Goal: Complete application form: Complete application form

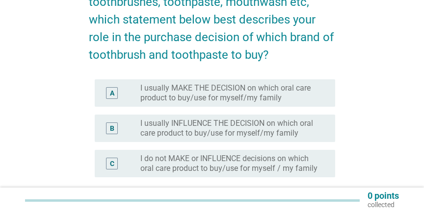
scroll to position [106, 0]
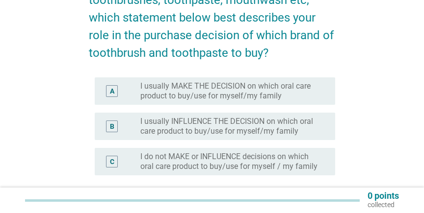
click at [232, 86] on label "I usually MAKE THE DECISION on which oral care product to buy/use for myself/my…" at bounding box center [229, 91] width 179 height 20
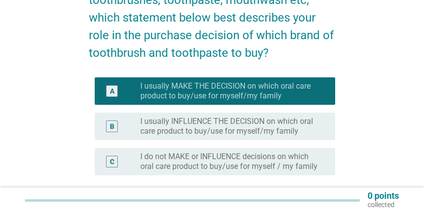
scroll to position [189, 0]
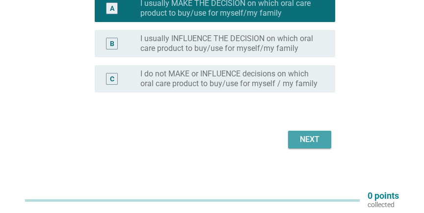
click at [328, 147] on button "Next" at bounding box center [309, 140] width 43 height 18
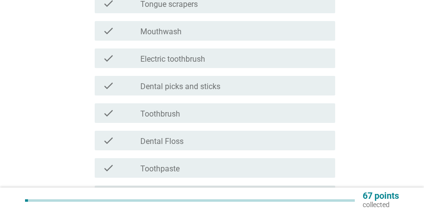
scroll to position [159, 0]
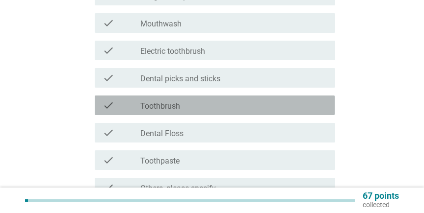
click at [185, 103] on div "check_box_outline_blank Toothbrush" at bounding box center [233, 106] width 187 height 12
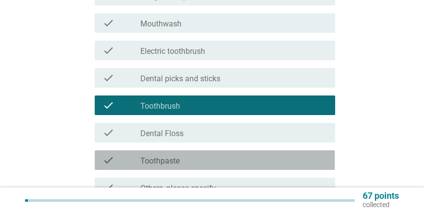
click at [181, 159] on div "check_box_outline_blank Toothpaste" at bounding box center [233, 161] width 187 height 12
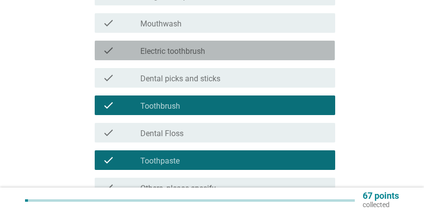
click at [202, 57] on div "check check_box_outline_blank Electric toothbrush" at bounding box center [215, 51] width 240 height 20
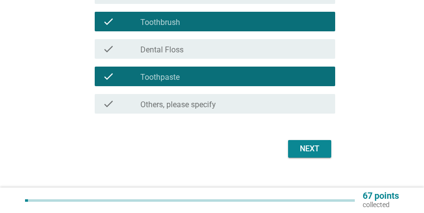
scroll to position [252, 0]
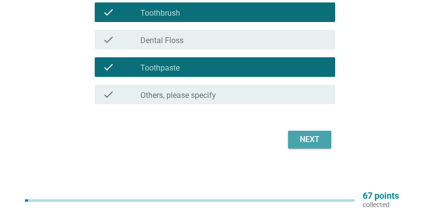
click at [297, 134] on div "Next" at bounding box center [309, 140] width 27 height 12
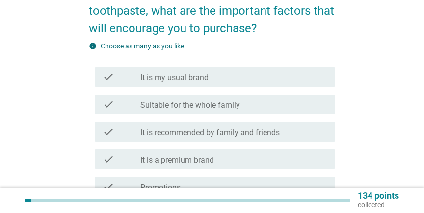
scroll to position [106, 0]
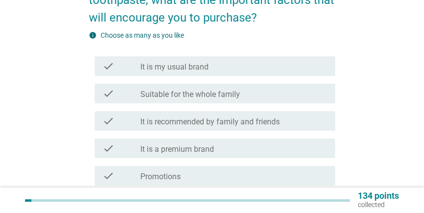
click at [216, 91] on label "Suitable for the whole family" at bounding box center [190, 95] width 100 height 10
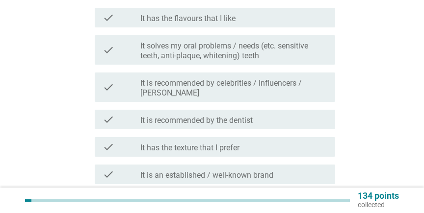
scroll to position [318, 0]
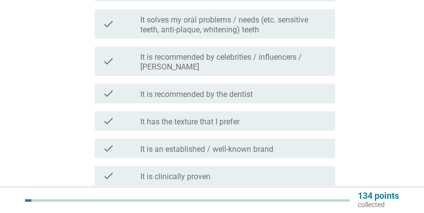
click at [212, 145] on label "It is an established / well-known brand" at bounding box center [206, 150] width 133 height 10
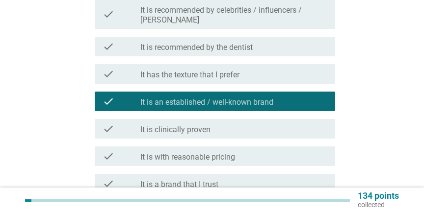
scroll to position [477, 0]
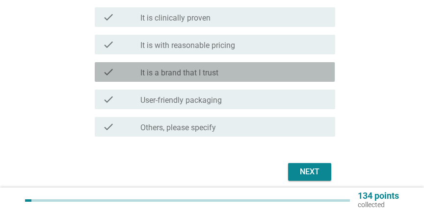
click at [206, 68] on label "It is a brand that I trust" at bounding box center [179, 73] width 78 height 10
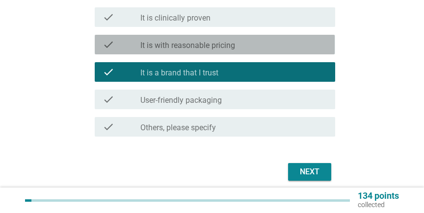
click at [220, 41] on label "It is with reasonable pricing" at bounding box center [187, 46] width 95 height 10
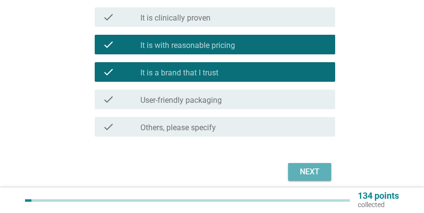
click at [312, 166] on div "Next" at bounding box center [309, 172] width 27 height 12
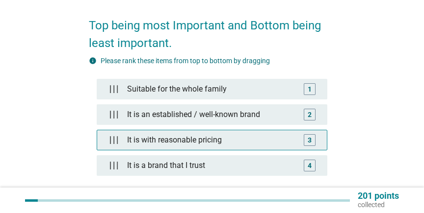
scroll to position [159, 0]
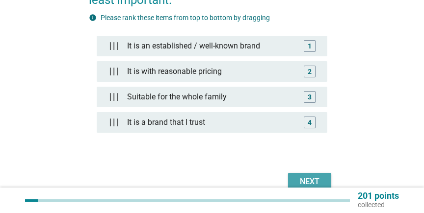
click at [306, 179] on div "Next" at bounding box center [309, 182] width 27 height 12
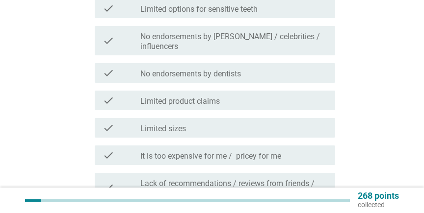
scroll to position [371, 0]
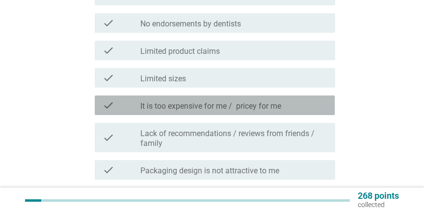
click at [208, 105] on label "It is too expensive for me / pricey for me" at bounding box center [210, 107] width 141 height 10
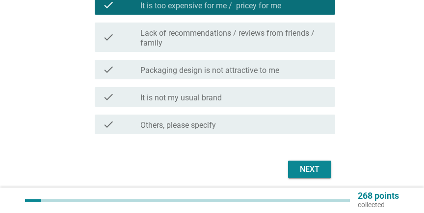
scroll to position [477, 0]
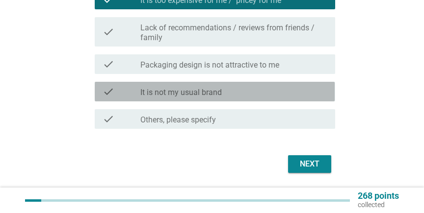
click at [205, 96] on label "It is not my usual brand" at bounding box center [180, 93] width 81 height 10
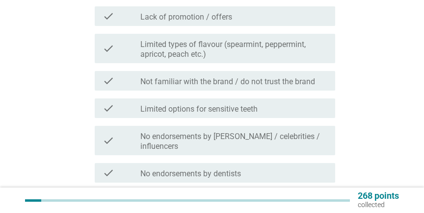
scroll to position [212, 0]
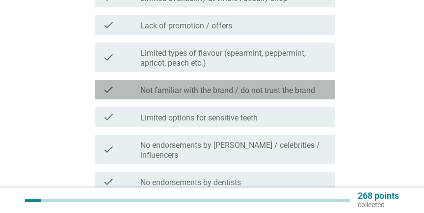
click at [219, 96] on label "Not familiar with the brand / do not trust the brand" at bounding box center [227, 91] width 175 height 10
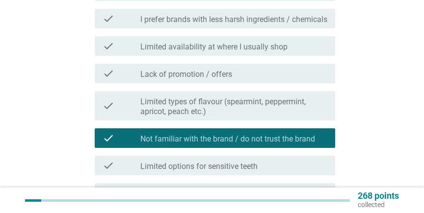
scroll to position [159, 0]
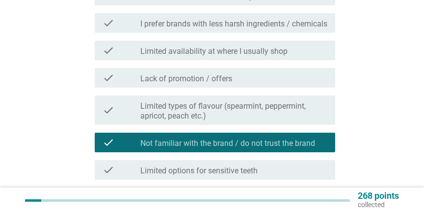
click at [219, 84] on label "Lack of promotion / offers" at bounding box center [186, 79] width 92 height 10
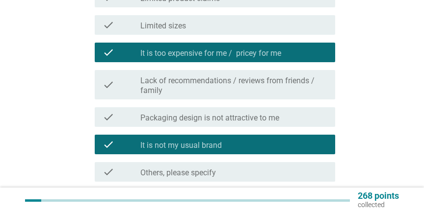
scroll to position [502, 0]
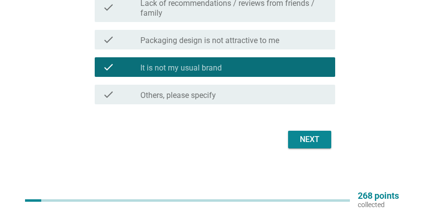
click at [303, 139] on div "Next" at bounding box center [309, 140] width 27 height 12
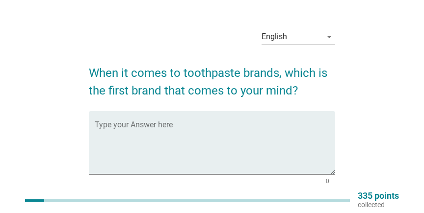
scroll to position [0, 0]
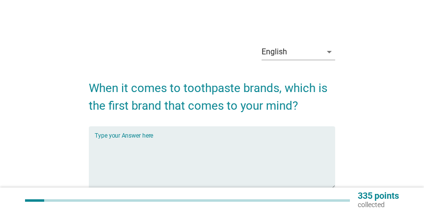
click at [156, 142] on textarea "Type your Answer here" at bounding box center [215, 164] width 240 height 52
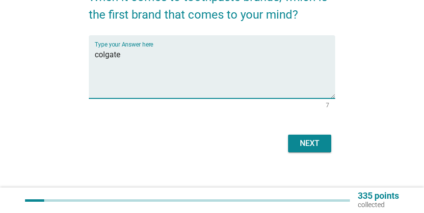
scroll to position [95, 0]
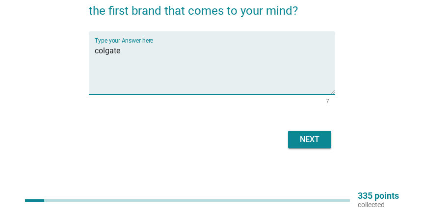
type textarea "colgate"
click at [304, 139] on div "Next" at bounding box center [309, 140] width 27 height 12
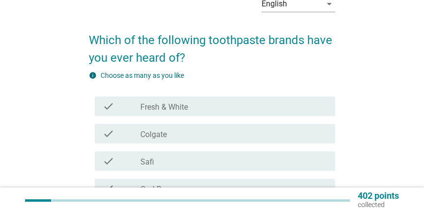
scroll to position [53, 0]
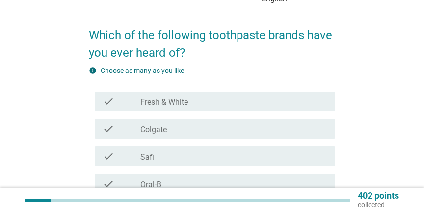
click at [198, 109] on div "check check_box_outline_blank Fresh & White" at bounding box center [215, 102] width 240 height 20
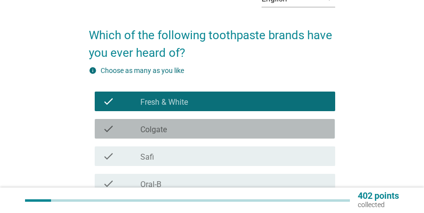
drag, startPoint x: 179, startPoint y: 126, endPoint x: 179, endPoint y: 148, distance: 21.6
click at [179, 126] on div "check_box_outline_blank Colgate" at bounding box center [233, 129] width 187 height 12
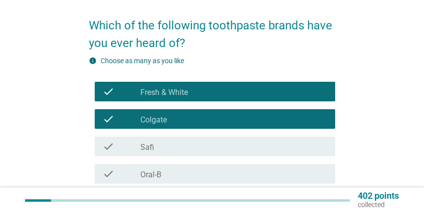
scroll to position [159, 0]
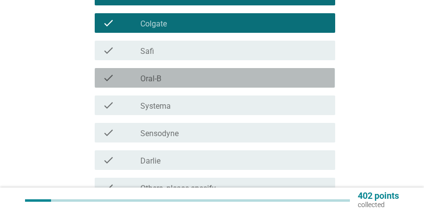
drag, startPoint x: 175, startPoint y: 82, endPoint x: 176, endPoint y: 67, distance: 15.2
click at [176, 81] on div "check_box_outline_blank Oral-B" at bounding box center [233, 78] width 187 height 12
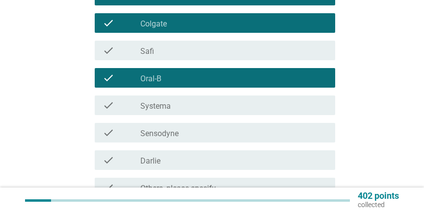
click at [186, 53] on div "check_box_outline_blank Safi" at bounding box center [233, 51] width 187 height 12
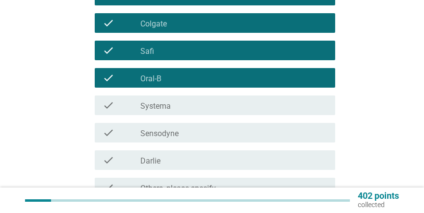
click at [184, 102] on div "check_box_outline_blank Systema" at bounding box center [233, 106] width 187 height 12
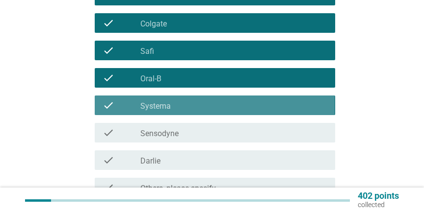
click at [181, 125] on div "check check_box_outline_blank Sensodyne" at bounding box center [215, 133] width 240 height 20
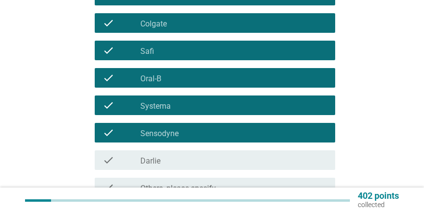
click at [176, 160] on div "check_box_outline_blank [PERSON_NAME]" at bounding box center [233, 161] width 187 height 12
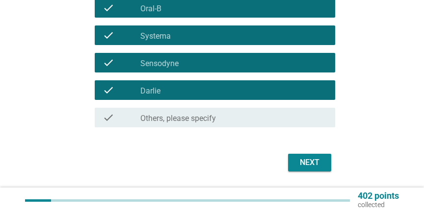
scroll to position [252, 0]
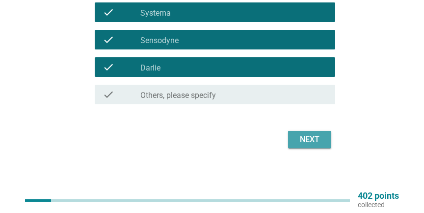
click at [307, 143] on div "Next" at bounding box center [309, 140] width 27 height 12
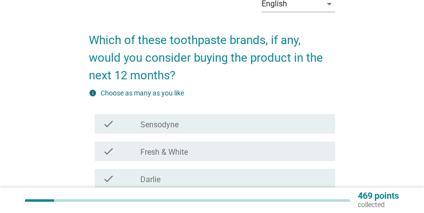
scroll to position [53, 0]
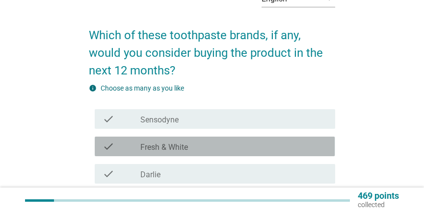
click at [175, 148] on label "Fresh & White" at bounding box center [164, 148] width 48 height 10
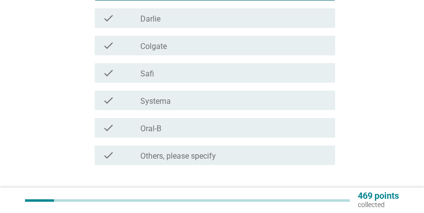
scroll to position [212, 0]
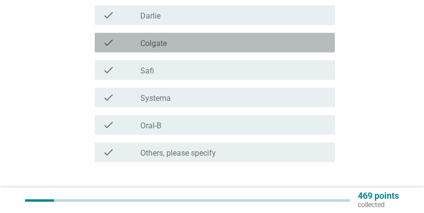
click at [179, 51] on div "check check_box_outline_blank Colgate" at bounding box center [215, 43] width 240 height 20
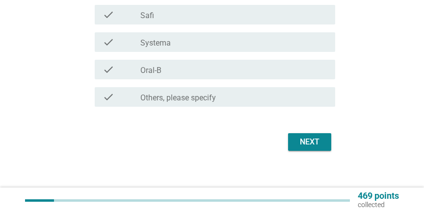
scroll to position [270, 0]
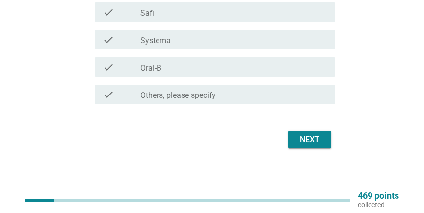
click at [318, 140] on div "Next" at bounding box center [309, 140] width 27 height 12
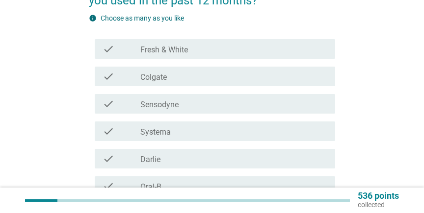
scroll to position [106, 0]
click at [182, 49] on label "Fresh & White" at bounding box center [164, 50] width 48 height 10
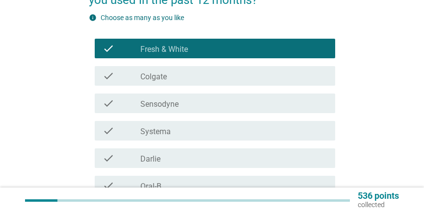
click at [177, 74] on div "check_box Colgate" at bounding box center [233, 76] width 187 height 12
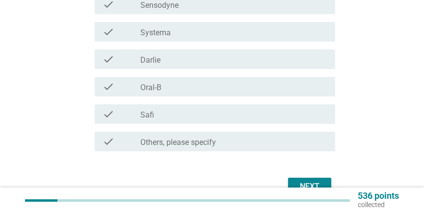
scroll to position [252, 0]
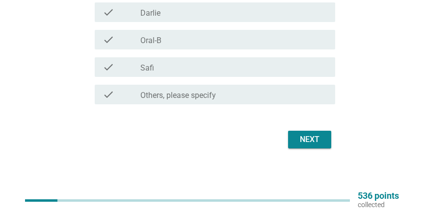
click at [320, 134] on div "Next" at bounding box center [309, 140] width 27 height 12
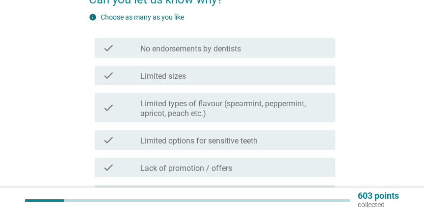
scroll to position [159, 0]
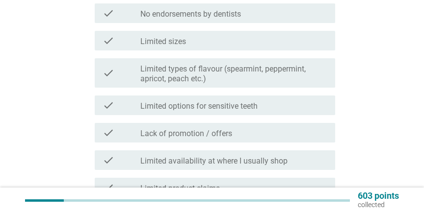
click at [231, 133] on label "Lack of promotion / offers" at bounding box center [186, 134] width 92 height 10
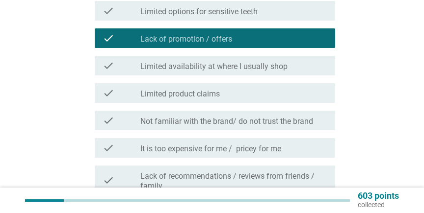
scroll to position [265, 0]
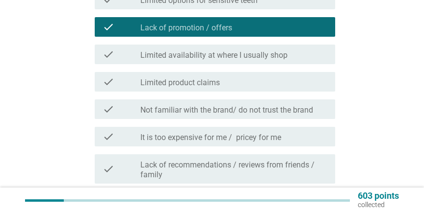
click at [223, 131] on div "check check_box_outline_blank It is too expensive for me / pricey for me" at bounding box center [215, 137] width 240 height 20
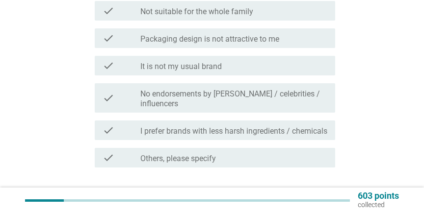
scroll to position [477, 0]
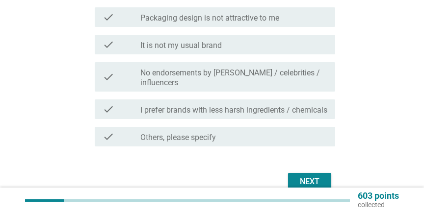
click at [309, 176] on button "Next" at bounding box center [309, 182] width 43 height 18
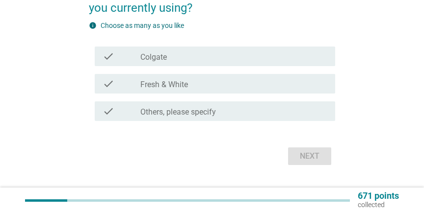
scroll to position [106, 0]
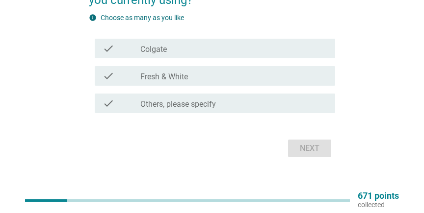
click at [165, 73] on label "Fresh & White" at bounding box center [164, 77] width 48 height 10
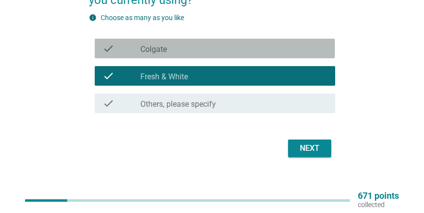
click at [169, 53] on div "check_box_outline_blank Colgate" at bounding box center [233, 49] width 187 height 12
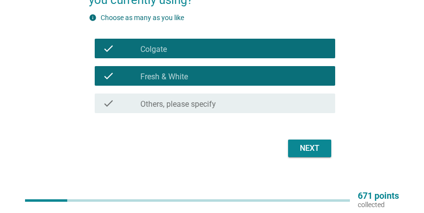
click at [305, 148] on div "Next" at bounding box center [309, 149] width 27 height 12
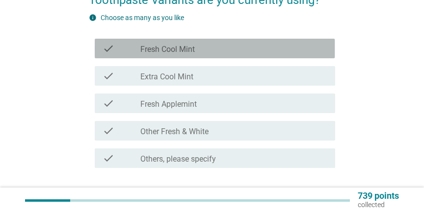
click at [205, 53] on div "check_box_outline_blank Fresh Cool Mint" at bounding box center [233, 49] width 187 height 12
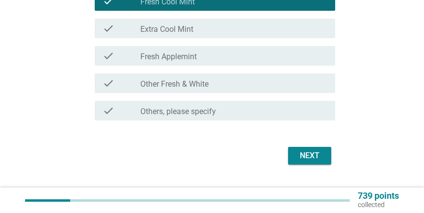
scroll to position [159, 0]
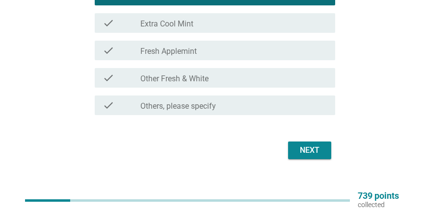
click at [315, 152] on div "Next" at bounding box center [309, 151] width 27 height 12
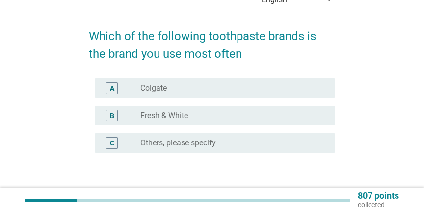
scroll to position [53, 0]
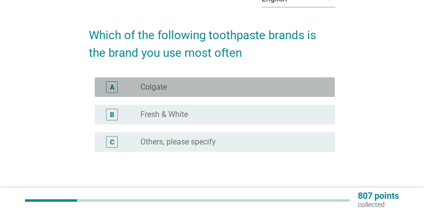
click at [205, 88] on div "radio_button_unchecked Colgate" at bounding box center [229, 87] width 179 height 10
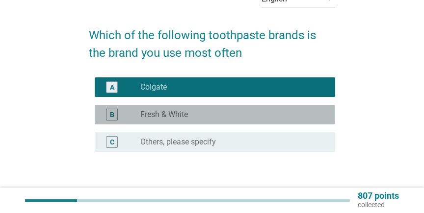
click at [210, 111] on div "radio_button_unchecked Fresh & White" at bounding box center [229, 115] width 179 height 10
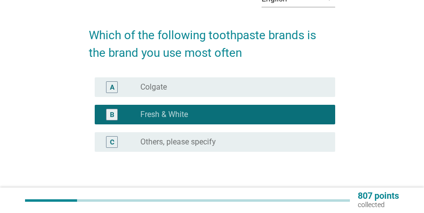
click at [175, 91] on div "radio_button_unchecked Colgate" at bounding box center [229, 87] width 179 height 10
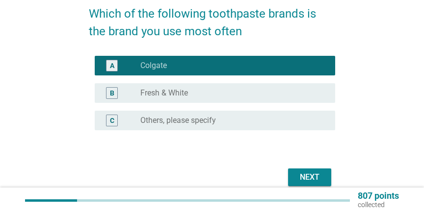
scroll to position [106, 0]
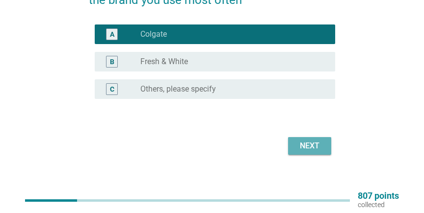
click at [305, 146] on div "Next" at bounding box center [309, 146] width 27 height 12
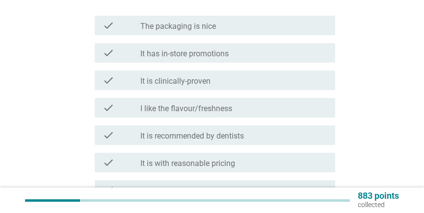
scroll to position [159, 0]
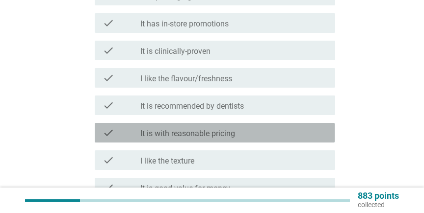
click at [220, 128] on div "check_box_outline_blank It is with reasonable pricing" at bounding box center [233, 133] width 187 height 12
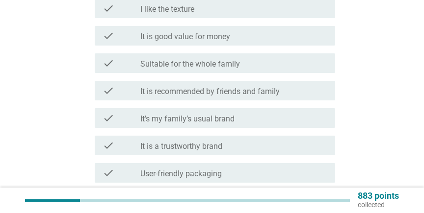
scroll to position [318, 0]
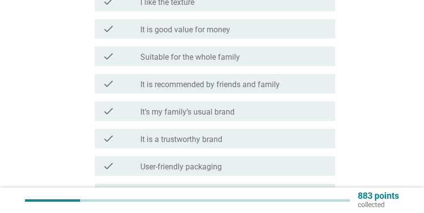
click at [240, 114] on div "check_box_outline_blank It’s my family’s usual brand" at bounding box center [233, 112] width 187 height 12
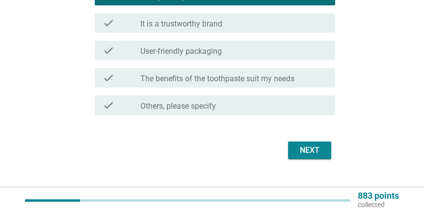
scroll to position [445, 0]
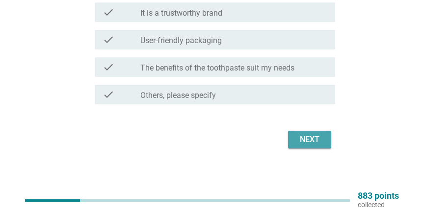
click at [298, 139] on div "Next" at bounding box center [309, 140] width 27 height 12
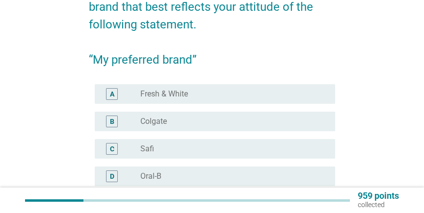
scroll to position [106, 0]
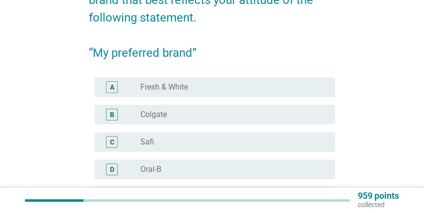
click at [177, 112] on div "radio_button_unchecked Colgate" at bounding box center [229, 115] width 179 height 10
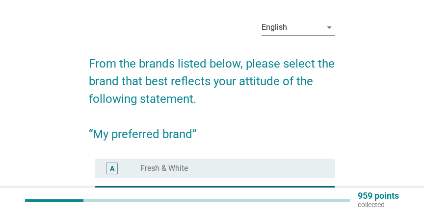
scroll to position [159, 0]
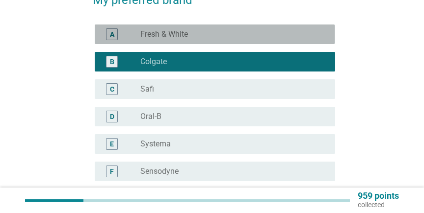
click at [175, 40] on div "radio_button_unchecked Fresh & White" at bounding box center [233, 34] width 187 height 12
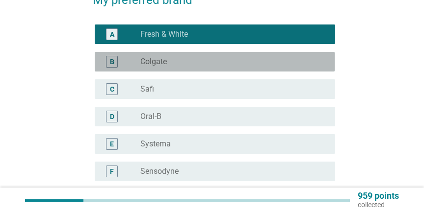
click at [179, 57] on div "B radio_button_unchecked Colgate" at bounding box center [215, 62] width 240 height 20
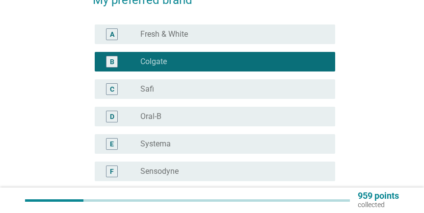
scroll to position [303, 0]
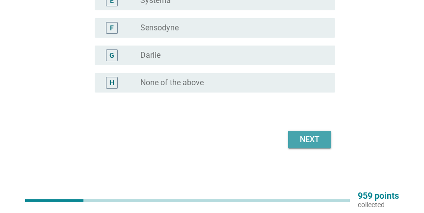
click at [320, 140] on div "Next" at bounding box center [309, 140] width 27 height 12
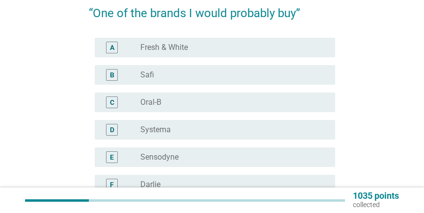
scroll to position [106, 0]
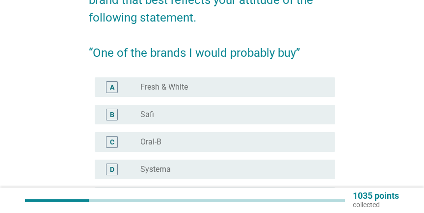
click at [164, 91] on label "Fresh & White" at bounding box center [164, 87] width 48 height 10
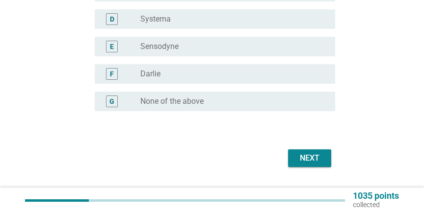
scroll to position [265, 0]
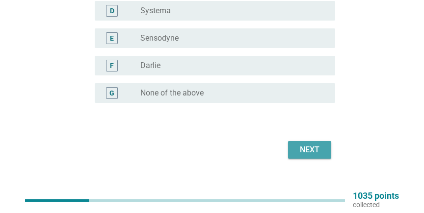
click at [312, 149] on div "Next" at bounding box center [309, 150] width 27 height 12
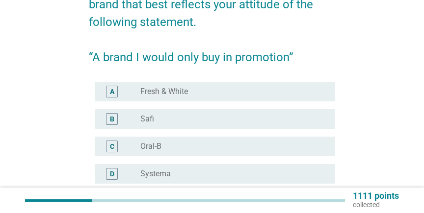
scroll to position [106, 0]
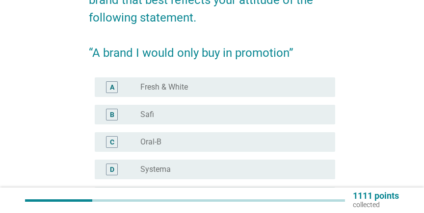
click at [172, 139] on div "radio_button_unchecked Oral-B" at bounding box center [229, 142] width 179 height 10
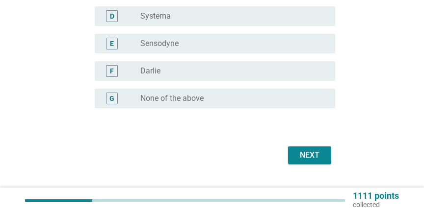
scroll to position [265, 0]
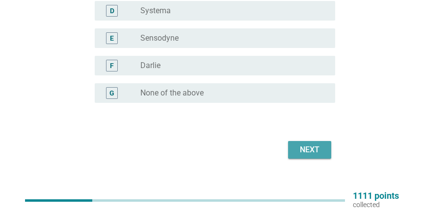
click at [314, 146] on div "Next" at bounding box center [309, 150] width 27 height 12
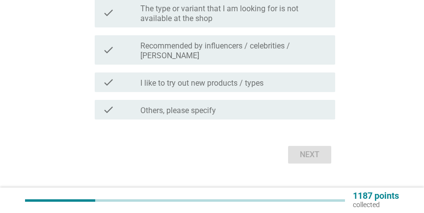
scroll to position [424, 0]
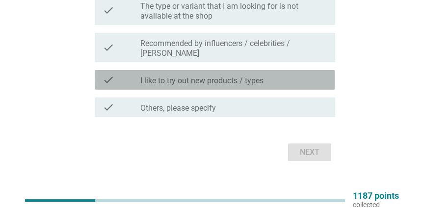
click at [220, 76] on label "I like to try out new products / types" at bounding box center [201, 81] width 123 height 10
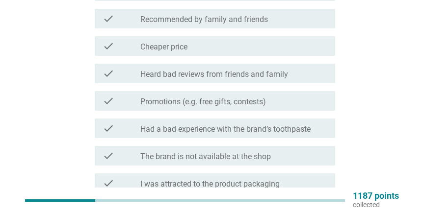
scroll to position [159, 0]
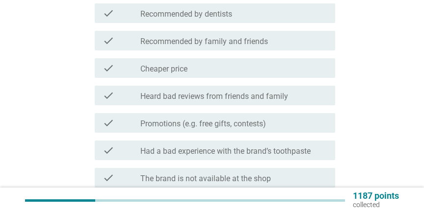
click at [199, 76] on div "check check_box_outline_blank Cheaper price" at bounding box center [215, 68] width 240 height 20
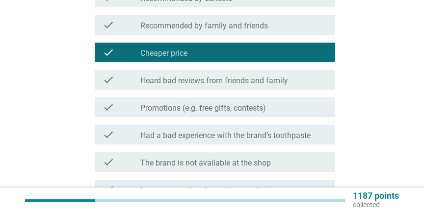
scroll to position [212, 0]
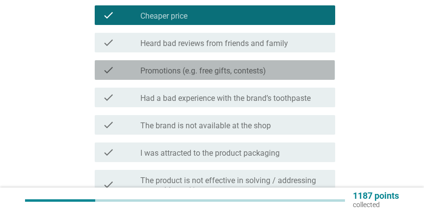
click at [214, 70] on label "Promotions (e.g. free gifts, contests)" at bounding box center [203, 71] width 126 height 10
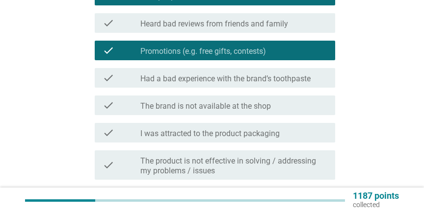
scroll to position [427, 0]
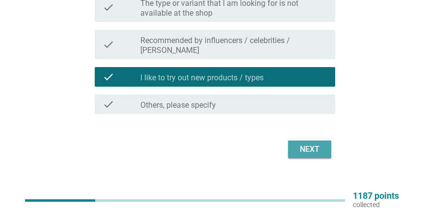
click at [305, 144] on div "Next" at bounding box center [309, 150] width 27 height 12
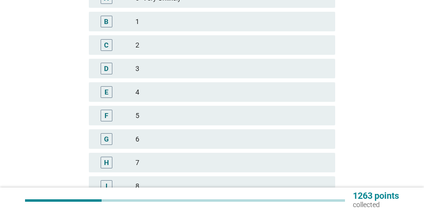
scroll to position [318, 0]
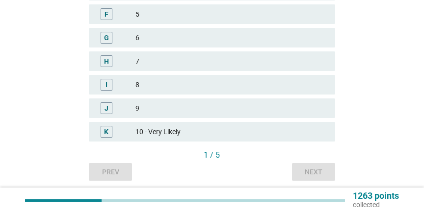
click at [123, 104] on div "J" at bounding box center [116, 109] width 38 height 12
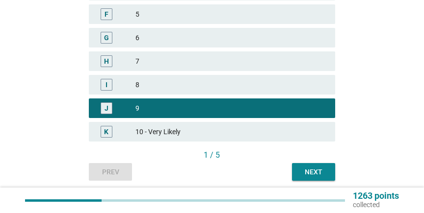
click at [315, 172] on div "Next" at bounding box center [313, 172] width 27 height 10
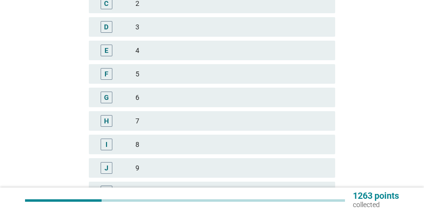
scroll to position [265, 0]
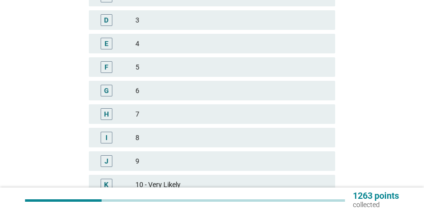
click at [134, 71] on div "F" at bounding box center [116, 67] width 38 height 12
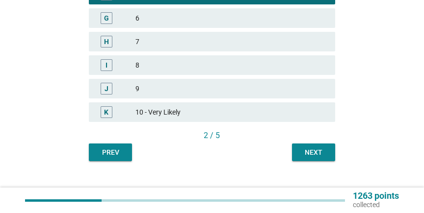
scroll to position [347, 0]
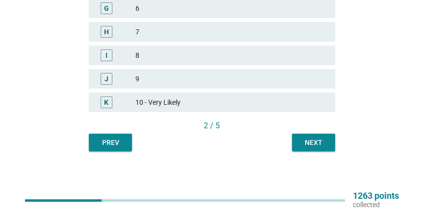
click at [310, 148] on div "Next" at bounding box center [313, 143] width 27 height 10
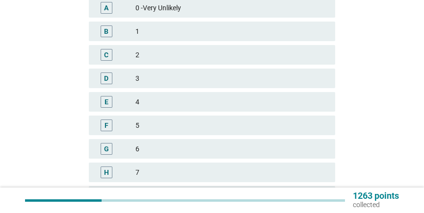
scroll to position [212, 0]
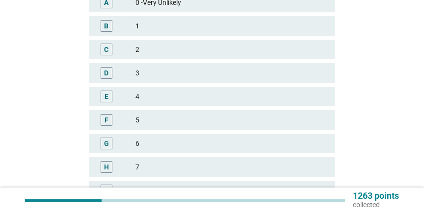
click at [145, 119] on div "5" at bounding box center [231, 120] width 192 height 12
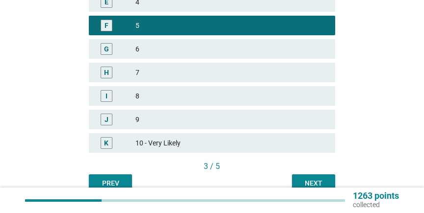
scroll to position [318, 0]
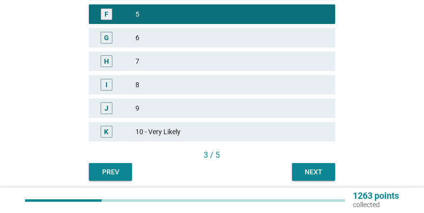
click at [313, 171] on div "Next" at bounding box center [313, 172] width 27 height 10
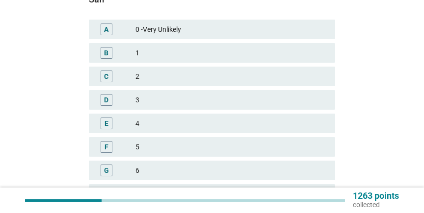
scroll to position [0, 0]
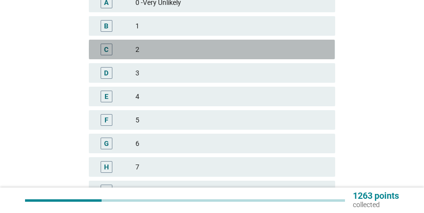
drag, startPoint x: 146, startPoint y: 56, endPoint x: 151, endPoint y: 59, distance: 5.6
click at [147, 56] on div "C 2" at bounding box center [212, 50] width 246 height 20
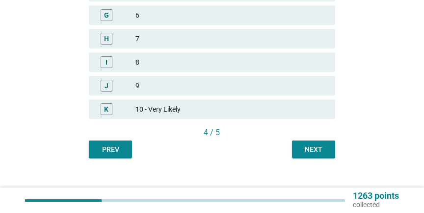
scroll to position [347, 0]
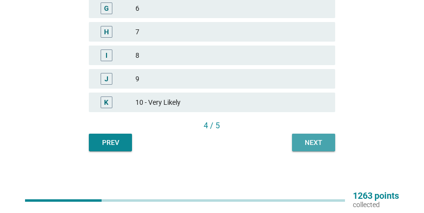
click at [296, 145] on button "Next" at bounding box center [313, 143] width 43 height 18
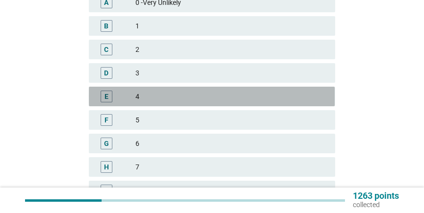
click at [134, 97] on div "E" at bounding box center [116, 97] width 38 height 12
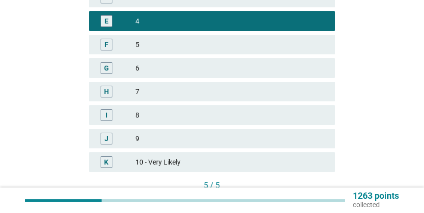
scroll to position [347, 0]
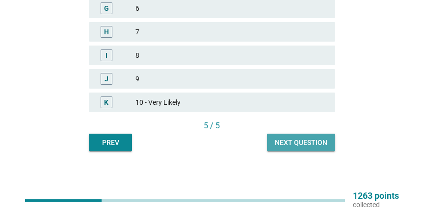
click at [310, 141] on div "Next question" at bounding box center [301, 143] width 53 height 10
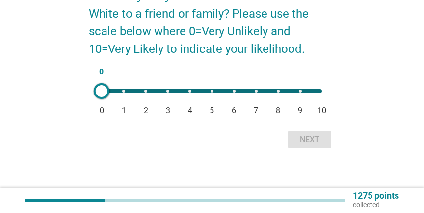
scroll to position [0, 0]
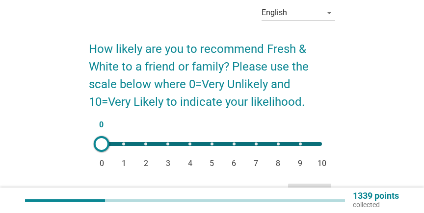
click at [234, 144] on div "0 0 1 2 3 4 5 6 7 8 9 10" at bounding box center [212, 144] width 220 height 4
type input "6"
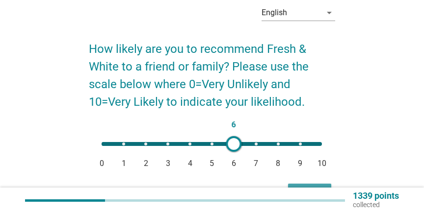
click at [308, 186] on button "Next" at bounding box center [309, 193] width 43 height 18
